Goal: Download file/media

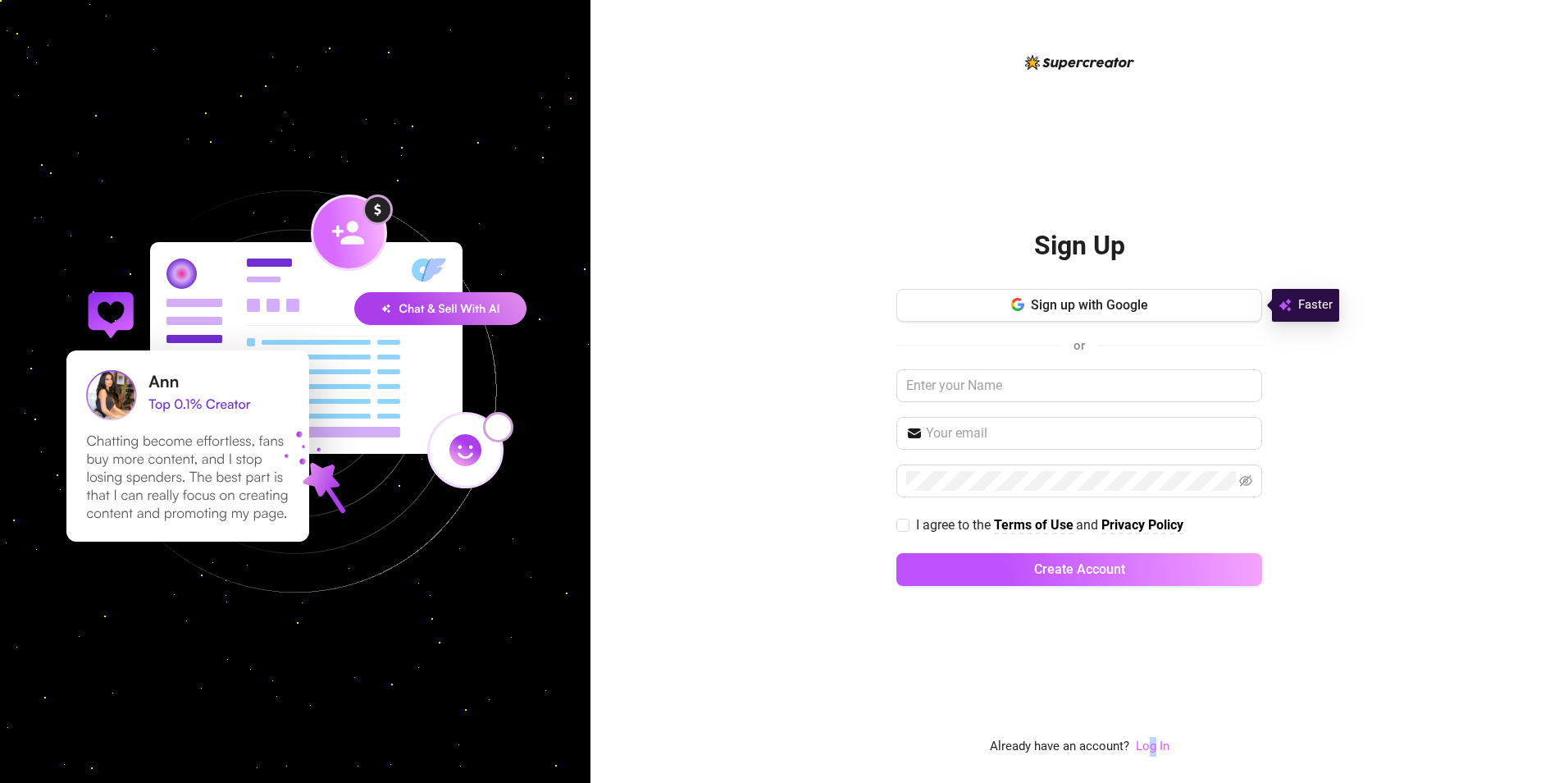
click at [1153, 740] on div "Sign Up Sign up with Google or I agree to the Terms of Use and Privacy Policy C…" at bounding box center [1079, 404] width 366 height 704
click at [1152, 740] on link "Log In" at bounding box center [1152, 746] width 34 height 15
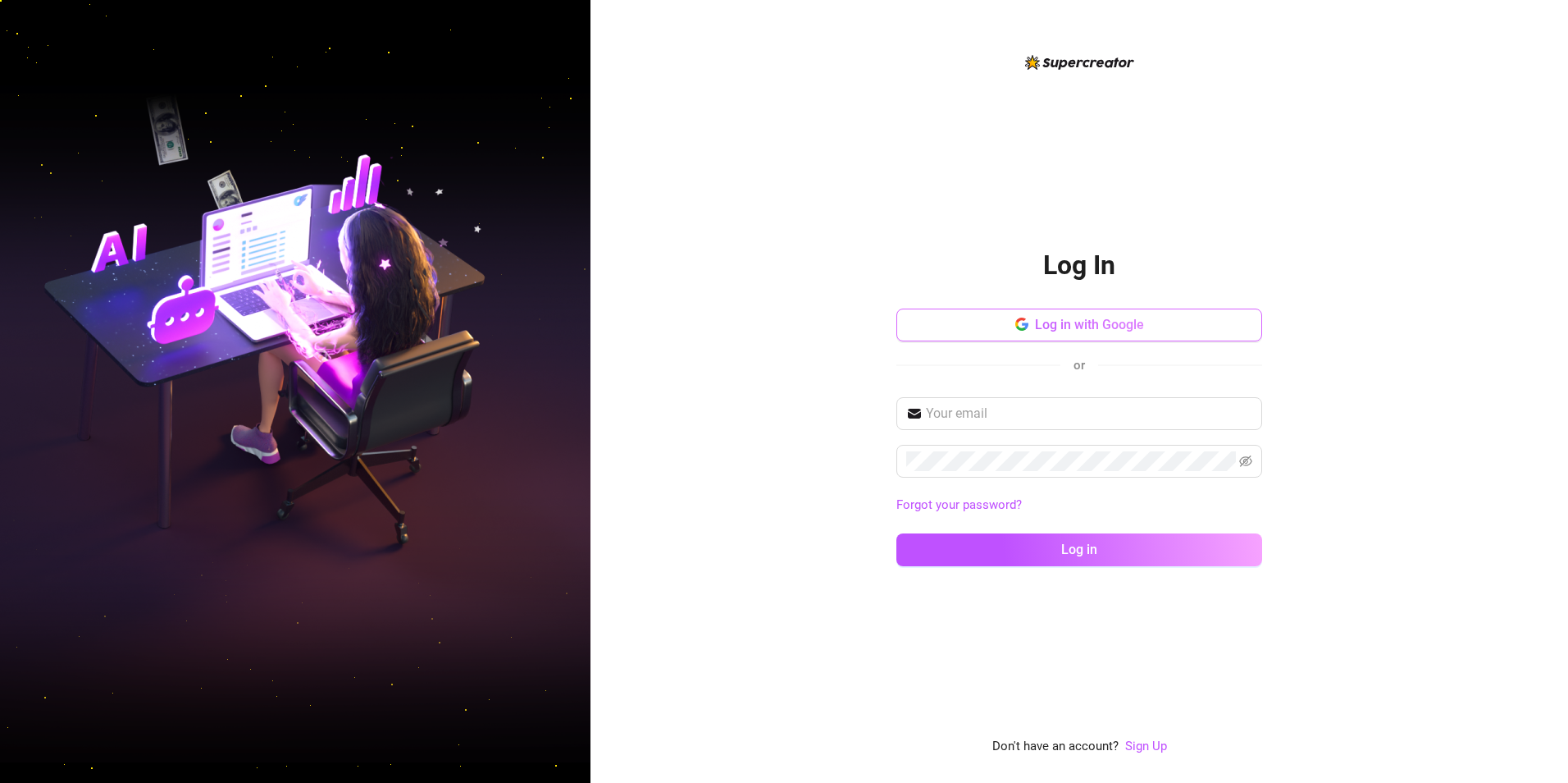
click at [1048, 322] on span "Log in with Google" at bounding box center [1089, 324] width 109 height 16
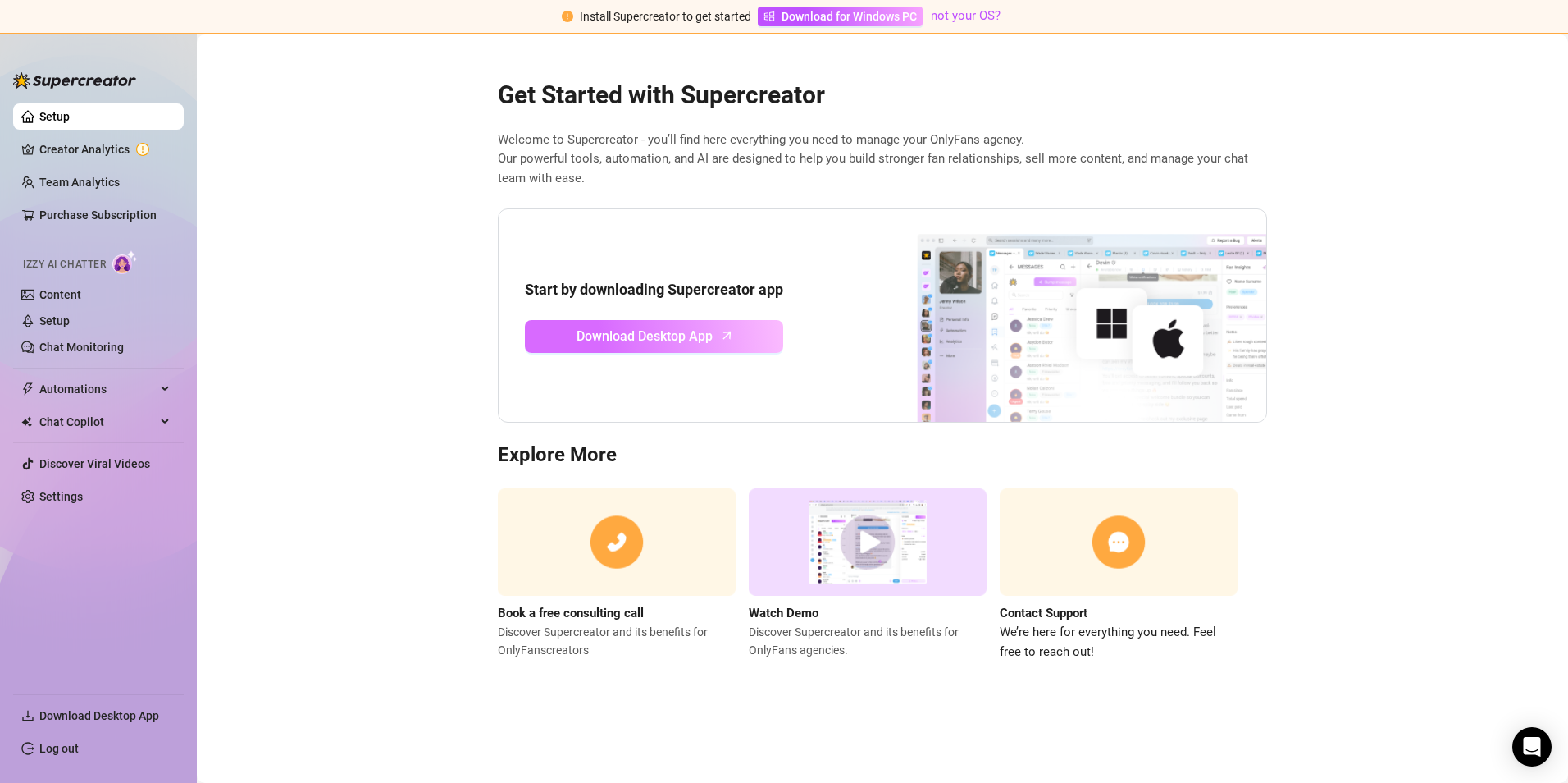
click at [640, 335] on span "Download Desktop App" at bounding box center [645, 336] width 136 height 21
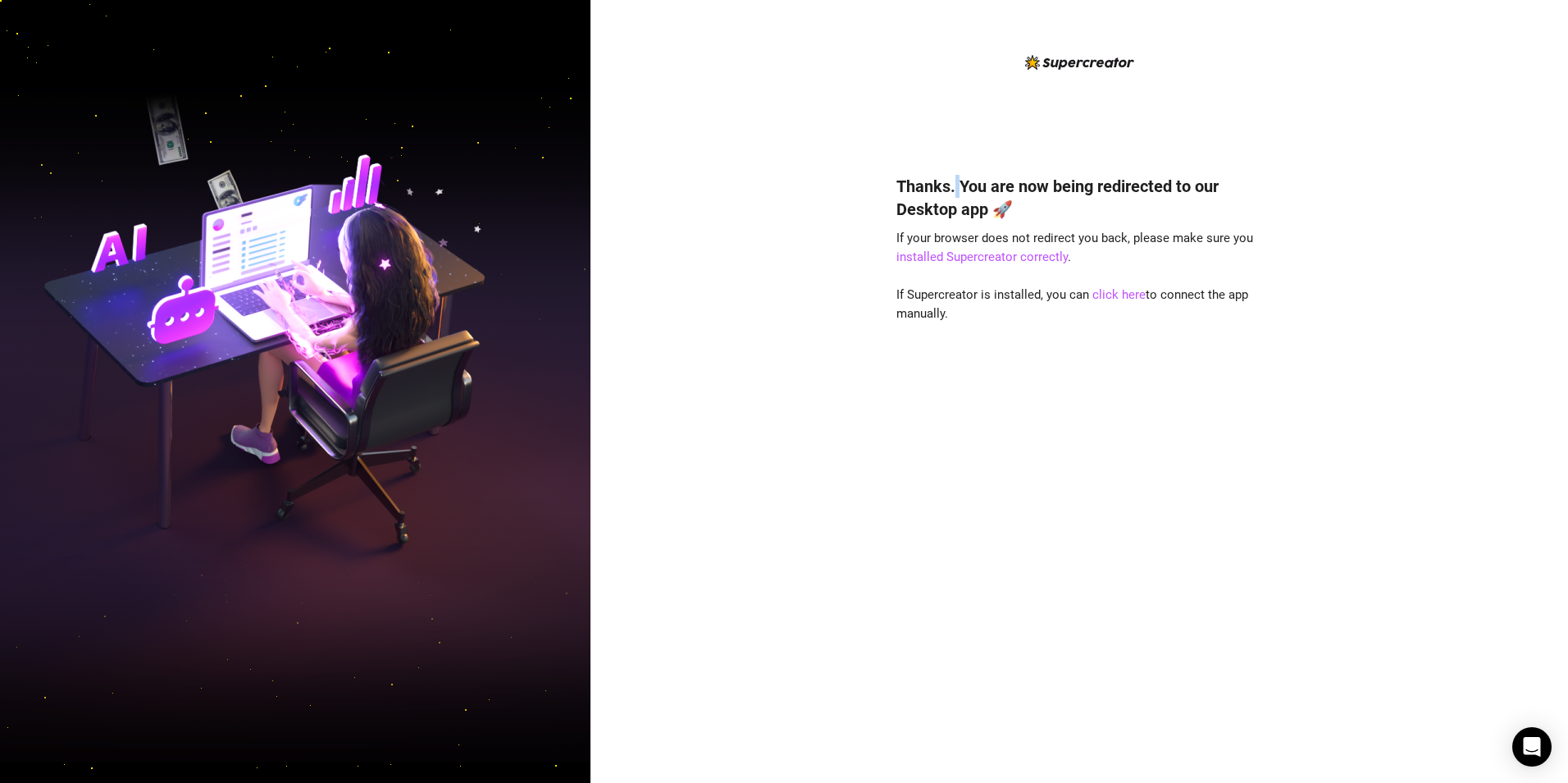
drag, startPoint x: 956, startPoint y: 109, endPoint x: 969, endPoint y: 144, distance: 37.3
click at [969, 143] on div "Thanks. You are now being redirected to our Desktop app 🚀 If your browser does …" at bounding box center [1079, 404] width 366 height 704
drag, startPoint x: 969, startPoint y: 144, endPoint x: 1021, endPoint y: 198, distance: 75.0
click at [1021, 198] on h4 "Thanks. You are now being redirected to our Desktop app 🚀" at bounding box center [1079, 197] width 366 height 46
